Goal: Book appointment/travel/reservation

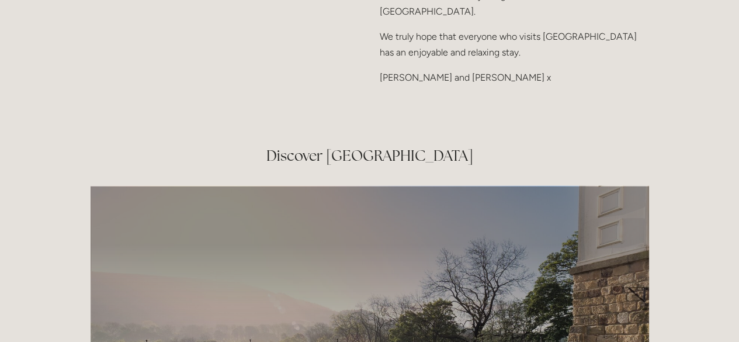
scroll to position [1812, 0]
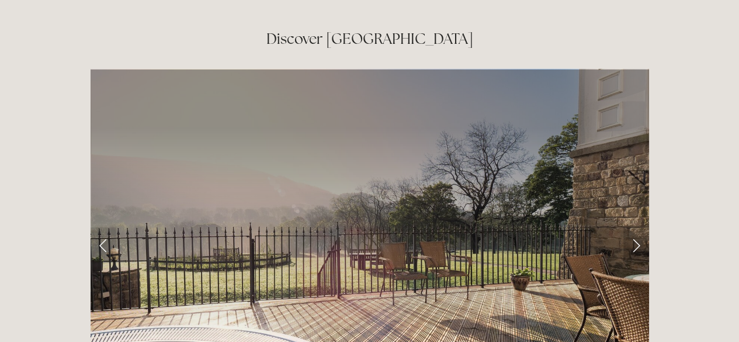
click at [640, 227] on link "Next Slide" at bounding box center [637, 244] width 26 height 35
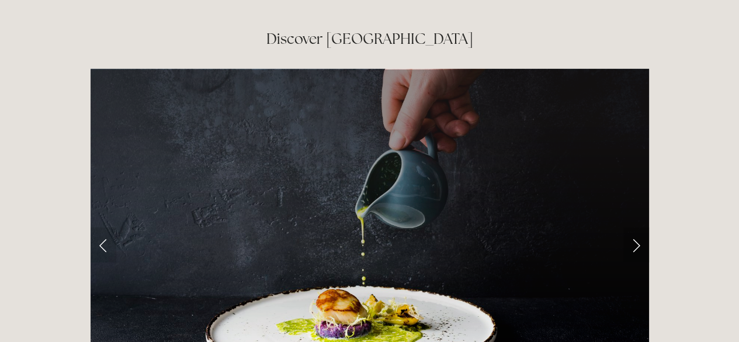
click at [640, 227] on link "Next Slide" at bounding box center [637, 244] width 26 height 35
click at [632, 227] on link "Next Slide" at bounding box center [637, 244] width 26 height 35
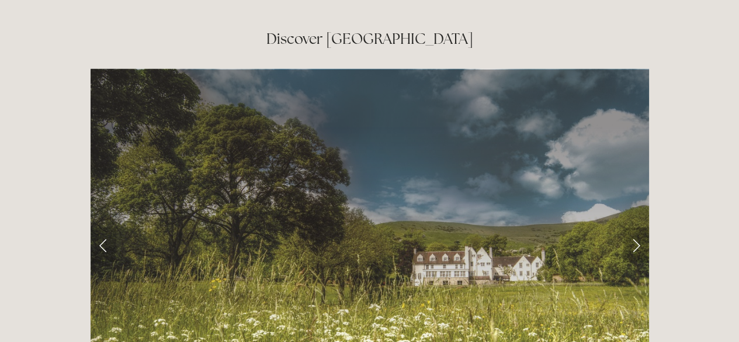
click at [632, 227] on link "Next Slide" at bounding box center [637, 244] width 26 height 35
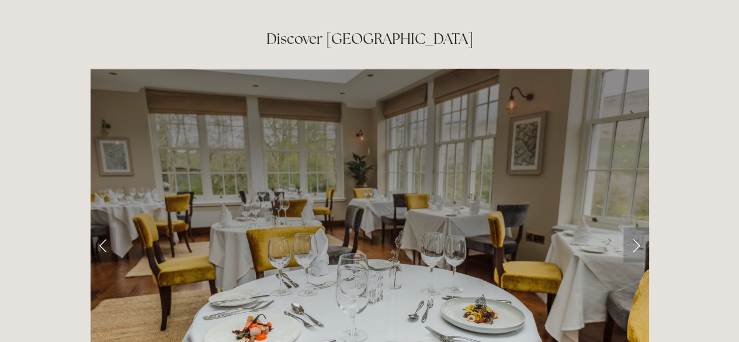
click at [632, 227] on link "Next Slide" at bounding box center [637, 244] width 26 height 35
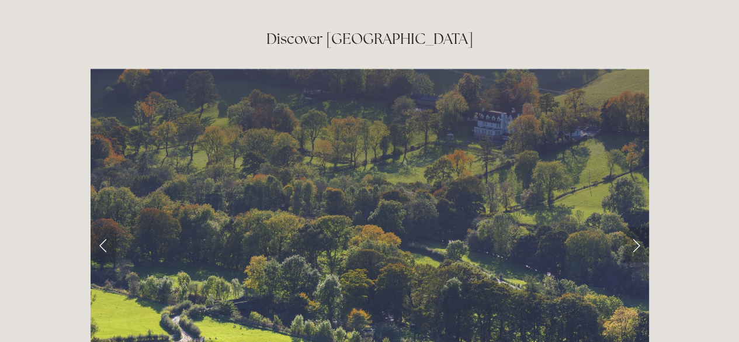
click at [632, 227] on link "Next Slide" at bounding box center [637, 244] width 26 height 35
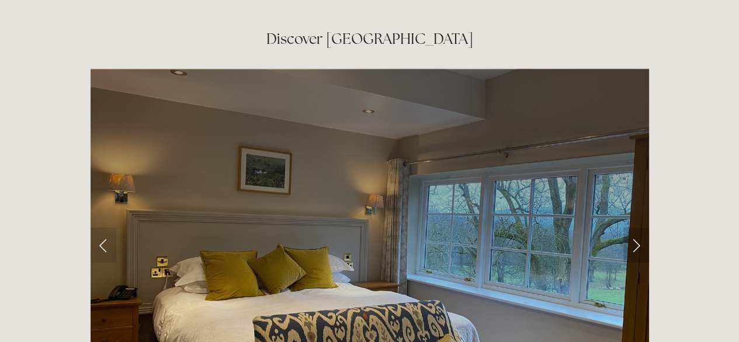
click at [632, 227] on link "Next Slide" at bounding box center [637, 244] width 26 height 35
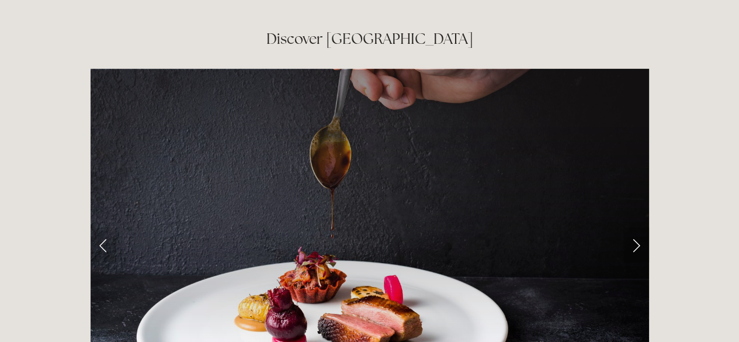
click at [632, 227] on link "Next Slide" at bounding box center [637, 244] width 26 height 35
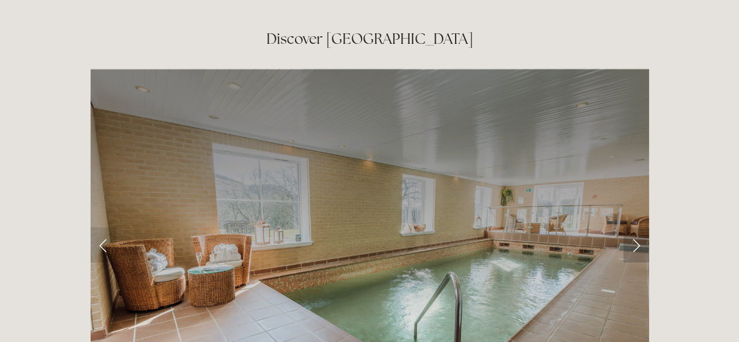
click at [632, 227] on link "Next Slide" at bounding box center [637, 244] width 26 height 35
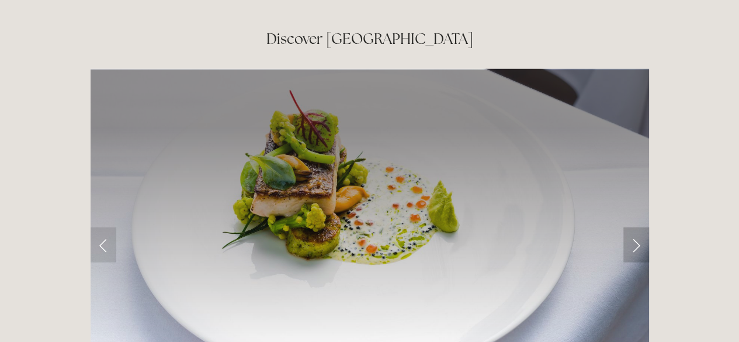
click at [632, 227] on link "Next Slide" at bounding box center [637, 244] width 26 height 35
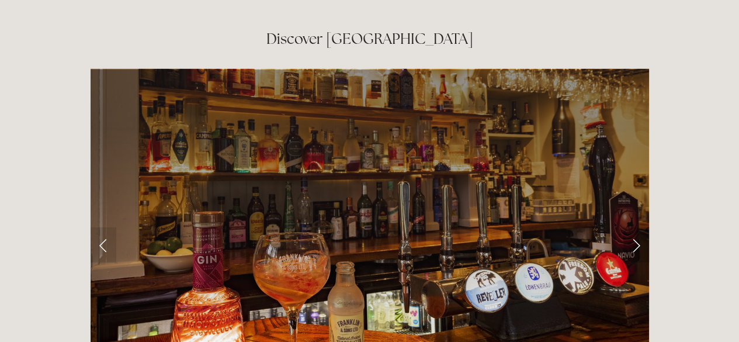
click at [632, 227] on link "Next Slide" at bounding box center [637, 244] width 26 height 35
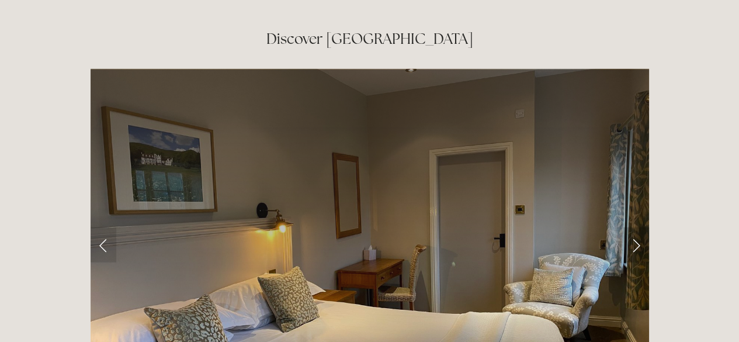
click at [632, 227] on link "Next Slide" at bounding box center [637, 244] width 26 height 35
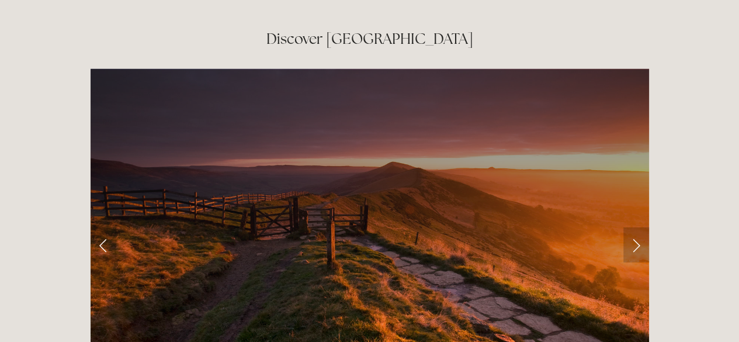
click at [632, 227] on link "Next Slide" at bounding box center [637, 244] width 26 height 35
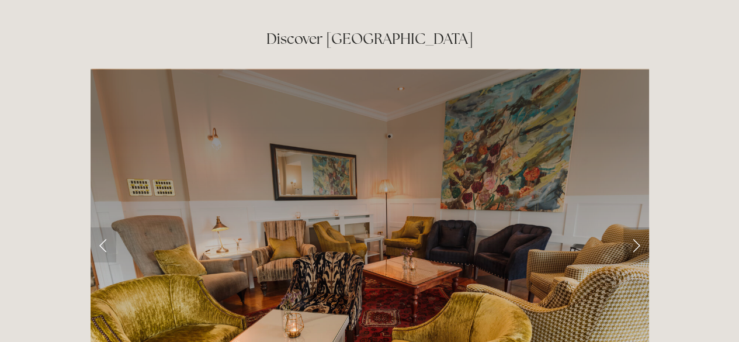
click at [632, 227] on link "Next Slide" at bounding box center [637, 244] width 26 height 35
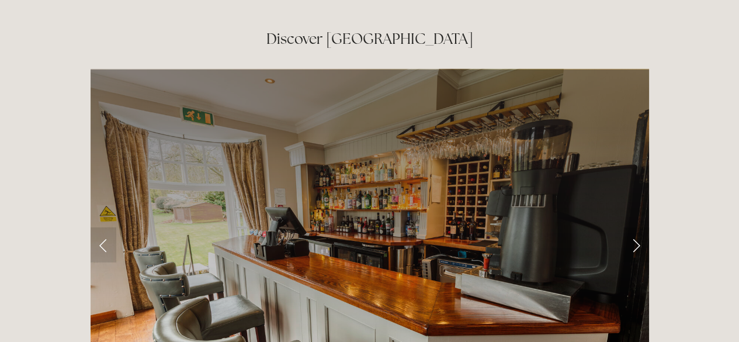
click at [632, 227] on link "Next Slide" at bounding box center [637, 244] width 26 height 35
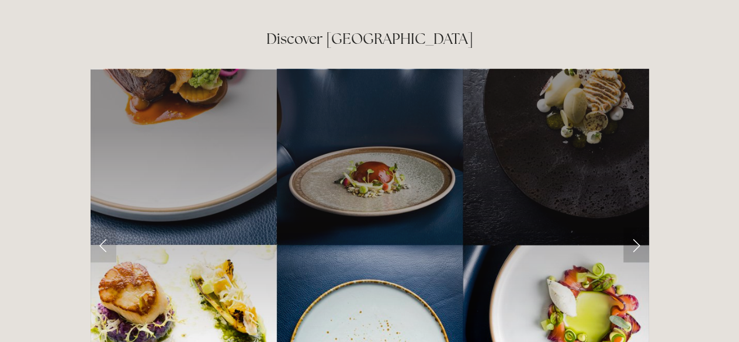
click at [632, 227] on link "Next Slide" at bounding box center [637, 244] width 26 height 35
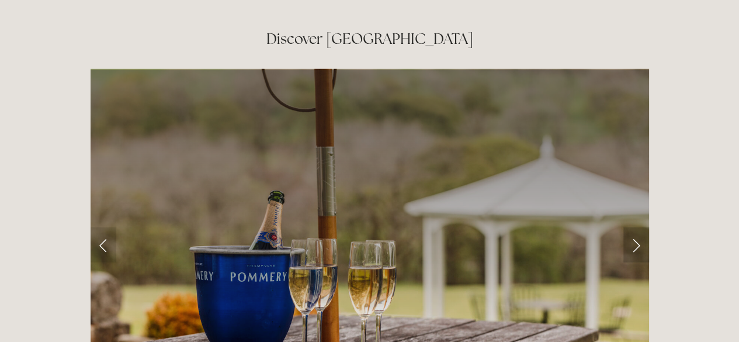
click at [632, 227] on link "Next Slide" at bounding box center [637, 244] width 26 height 35
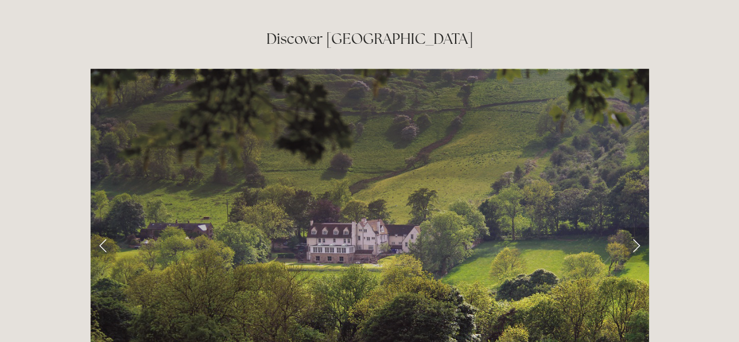
click at [633, 227] on link "Next Slide" at bounding box center [637, 244] width 26 height 35
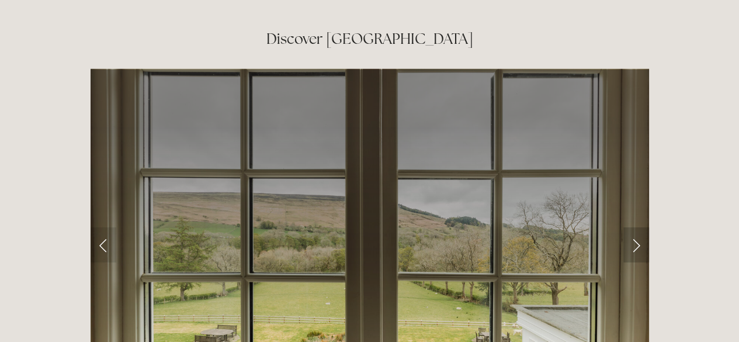
click at [632, 227] on link "Next Slide" at bounding box center [637, 244] width 26 height 35
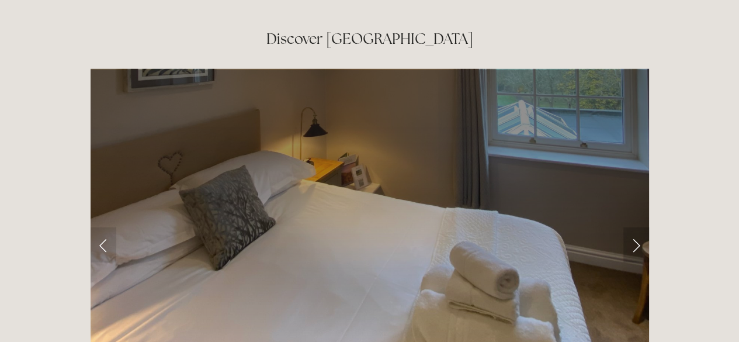
click at [632, 227] on link "Next Slide" at bounding box center [637, 244] width 26 height 35
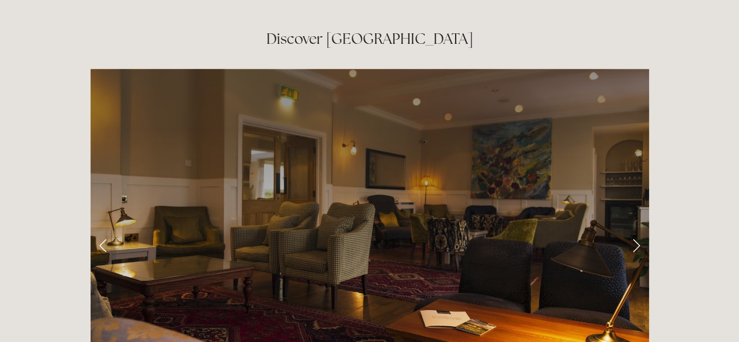
click at [632, 227] on link "Next Slide" at bounding box center [637, 244] width 26 height 35
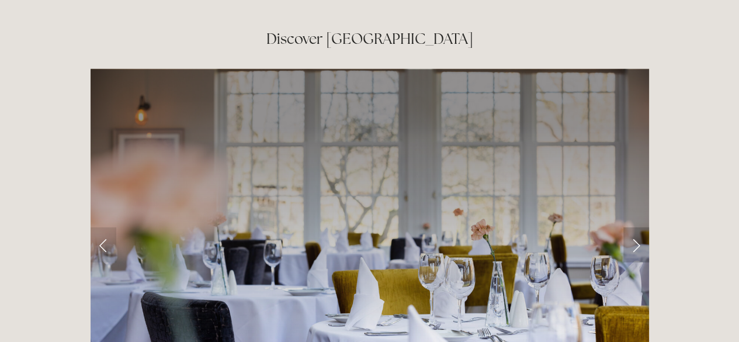
click at [632, 227] on link "Next Slide" at bounding box center [637, 244] width 26 height 35
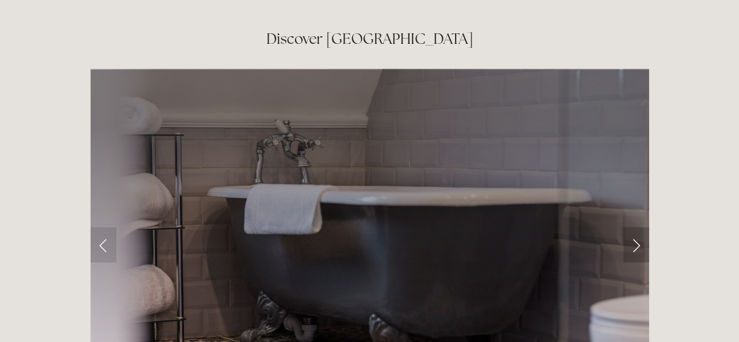
click at [632, 227] on link "Next Slide" at bounding box center [637, 244] width 26 height 35
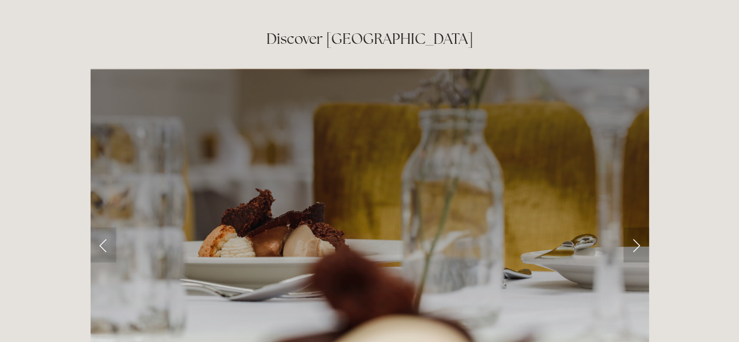
click at [632, 227] on link "Next Slide" at bounding box center [637, 244] width 26 height 35
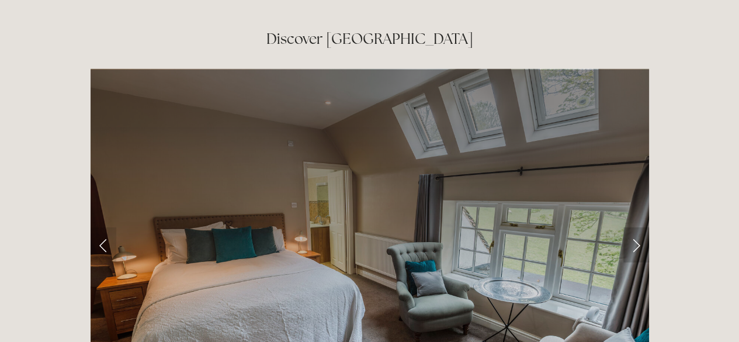
click at [632, 227] on link "Next Slide" at bounding box center [637, 244] width 26 height 35
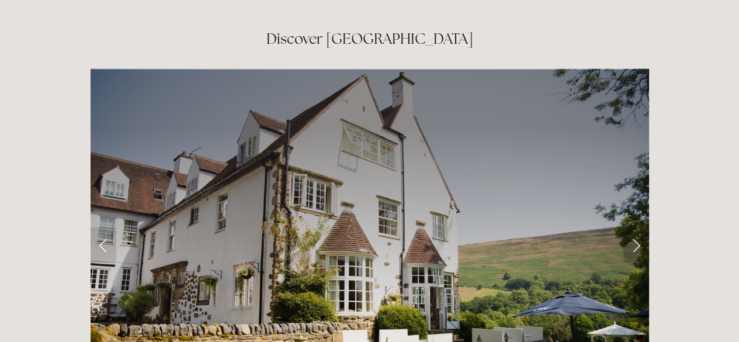
click at [632, 227] on link "Next Slide" at bounding box center [637, 244] width 26 height 35
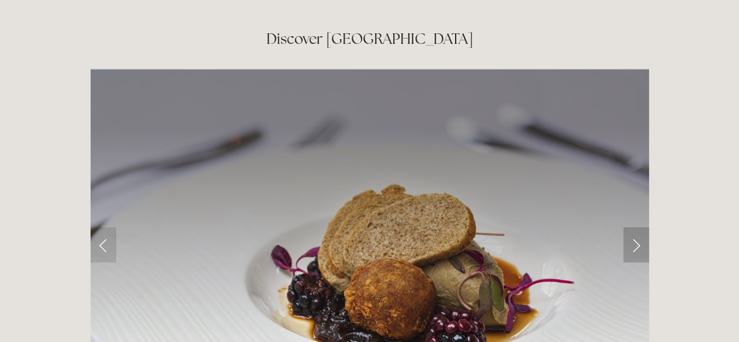
click at [632, 227] on link "Next Slide" at bounding box center [637, 244] width 26 height 35
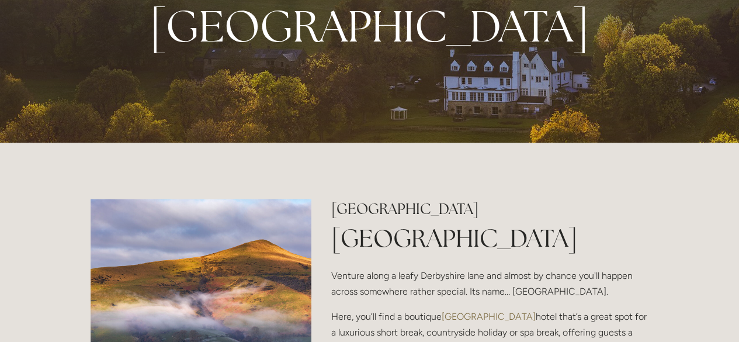
scroll to position [0, 0]
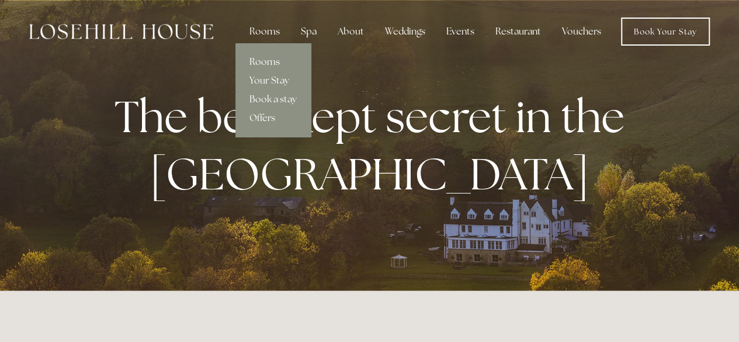
click at [277, 60] on link "Rooms" at bounding box center [272, 62] width 75 height 19
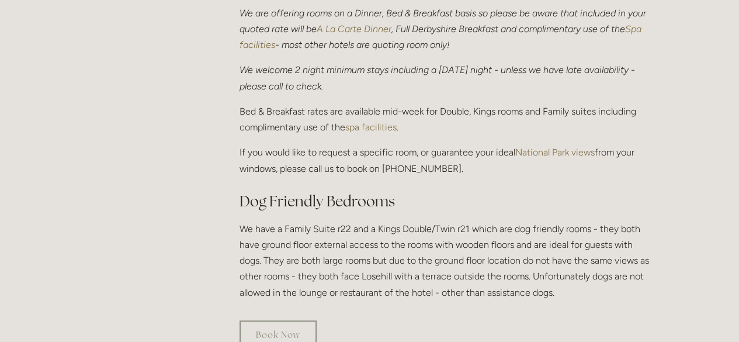
scroll to position [584, 0]
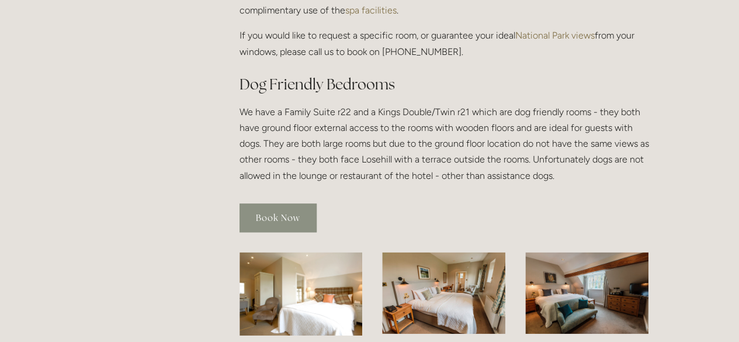
click at [272, 203] on link "Book Now" at bounding box center [278, 217] width 77 height 29
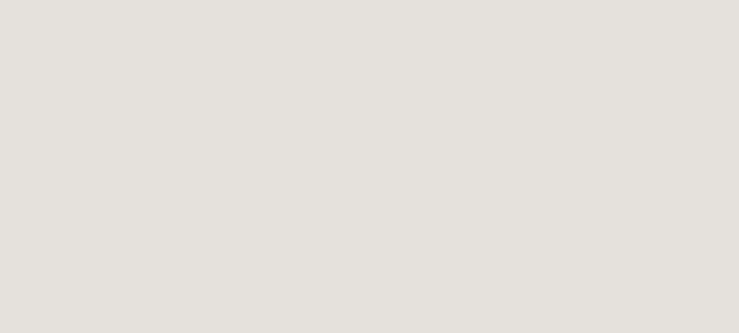
scroll to position [1116, 0]
